Goal: Task Accomplishment & Management: Use online tool/utility

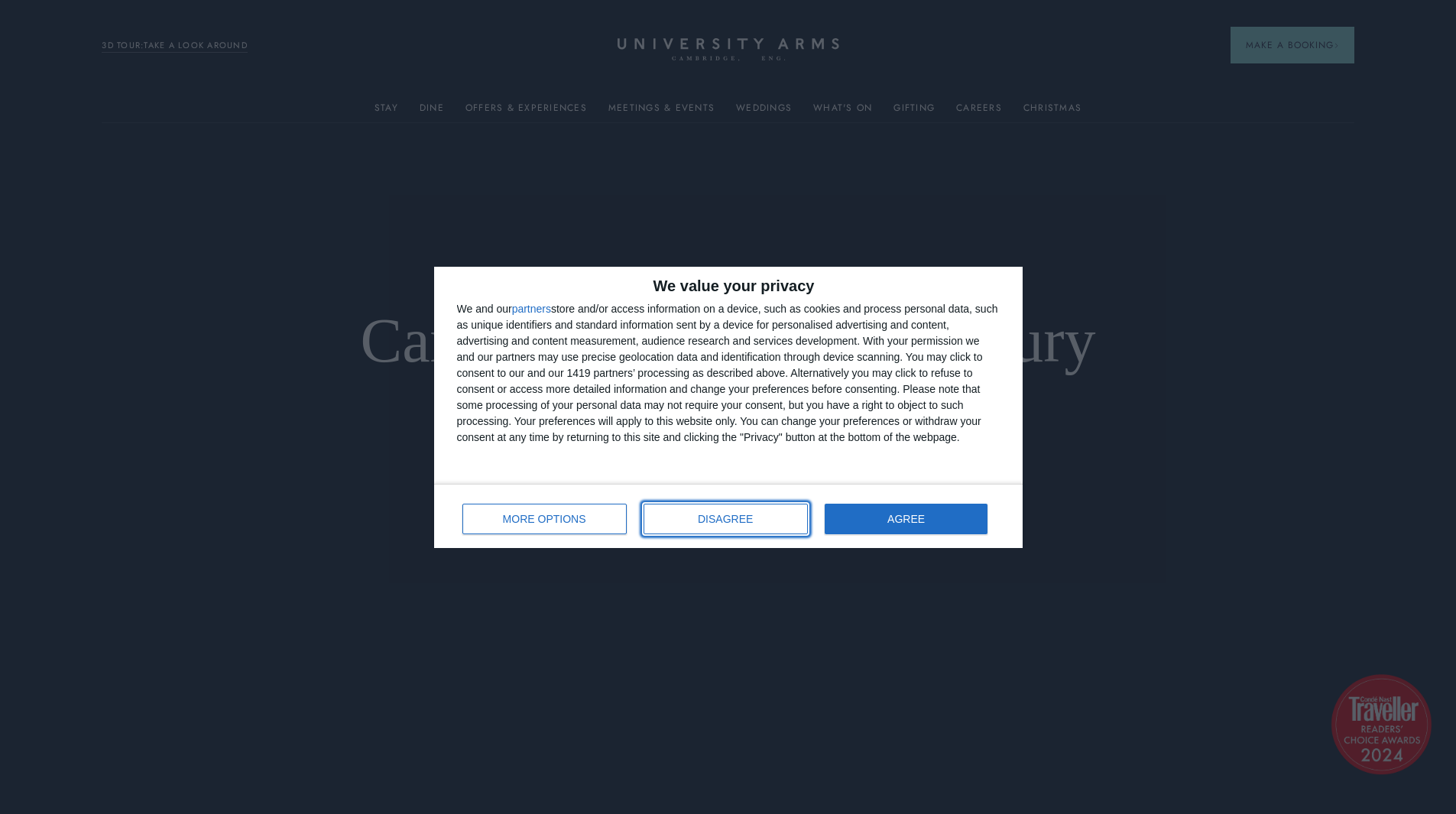
click at [760, 517] on button "DISAGREE" at bounding box center [726, 518] width 165 height 31
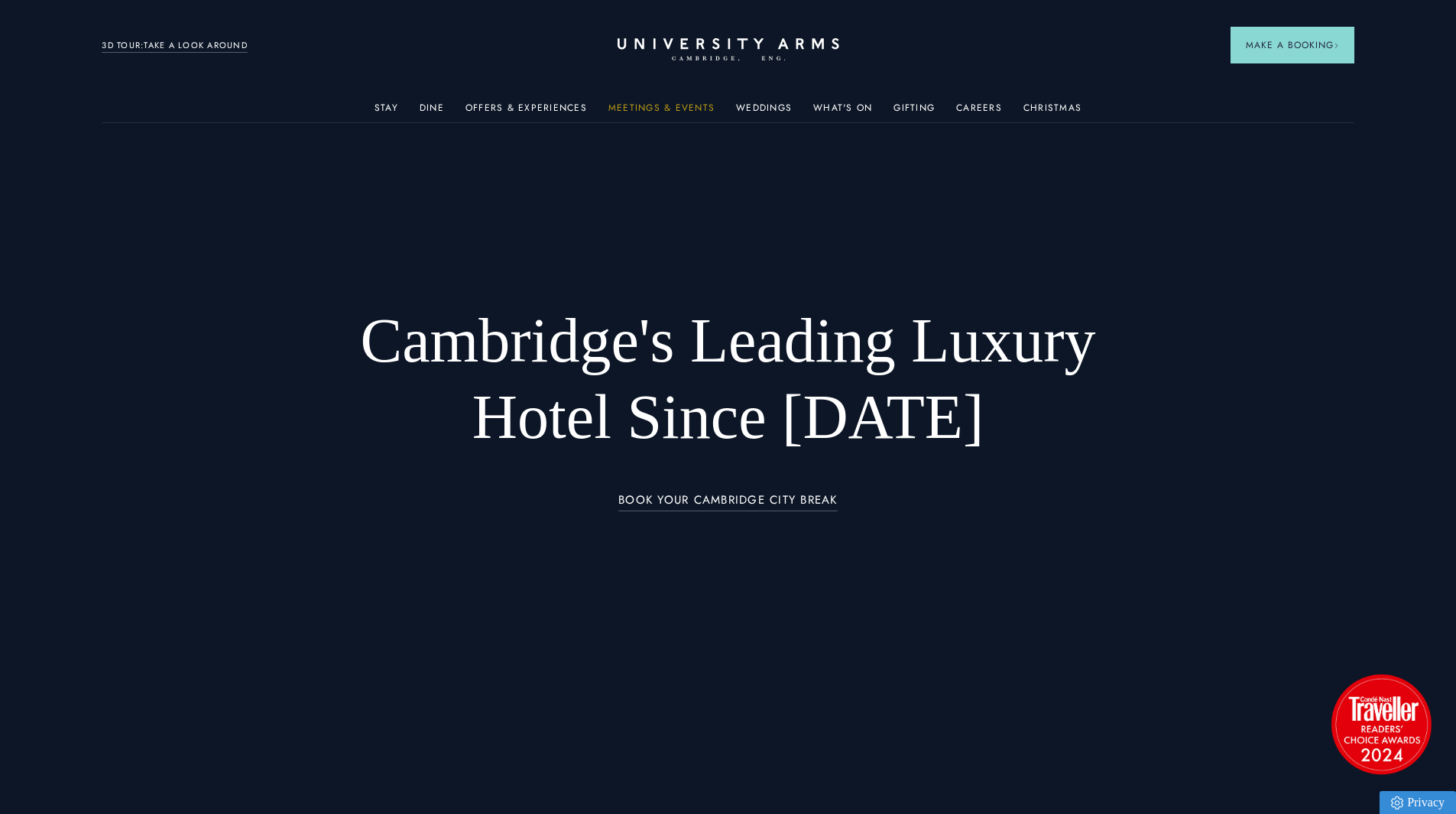
click at [675, 104] on link "Meetings & Events" at bounding box center [661, 112] width 106 height 19
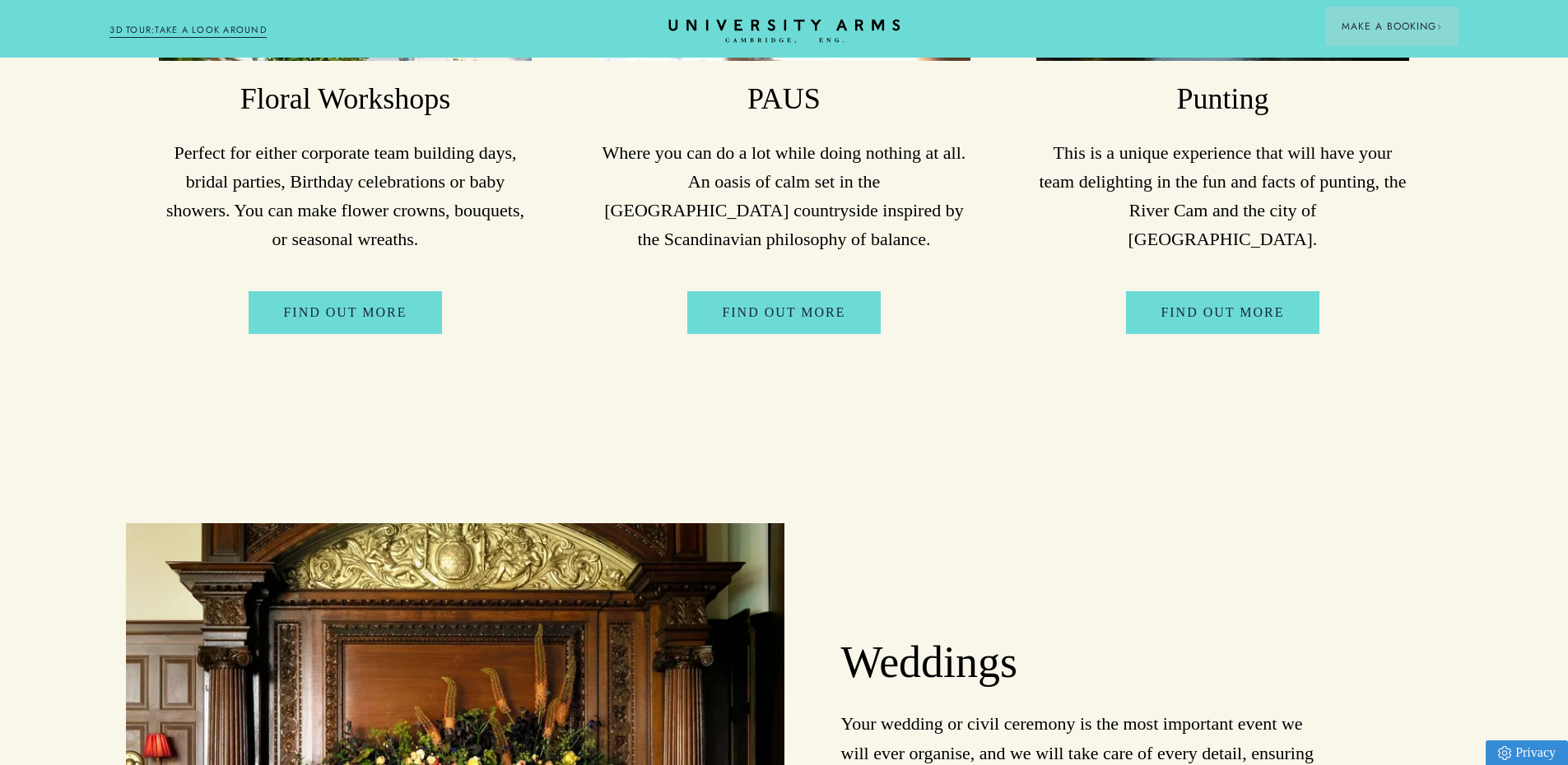
scroll to position [6978, 0]
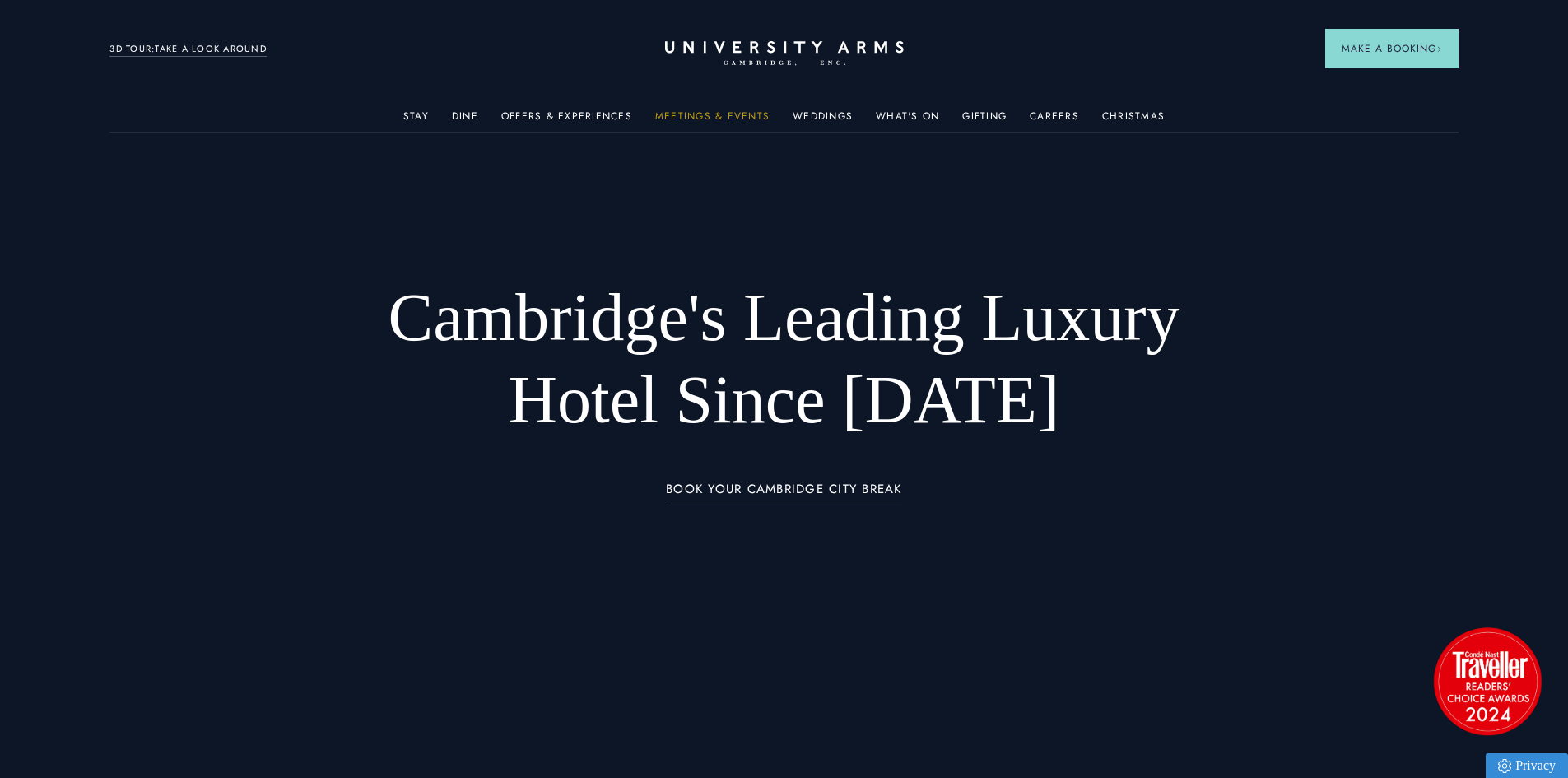
click at [712, 112] on link "Meetings & Events" at bounding box center [712, 121] width 115 height 21
